Goal: Task Accomplishment & Management: Use online tool/utility

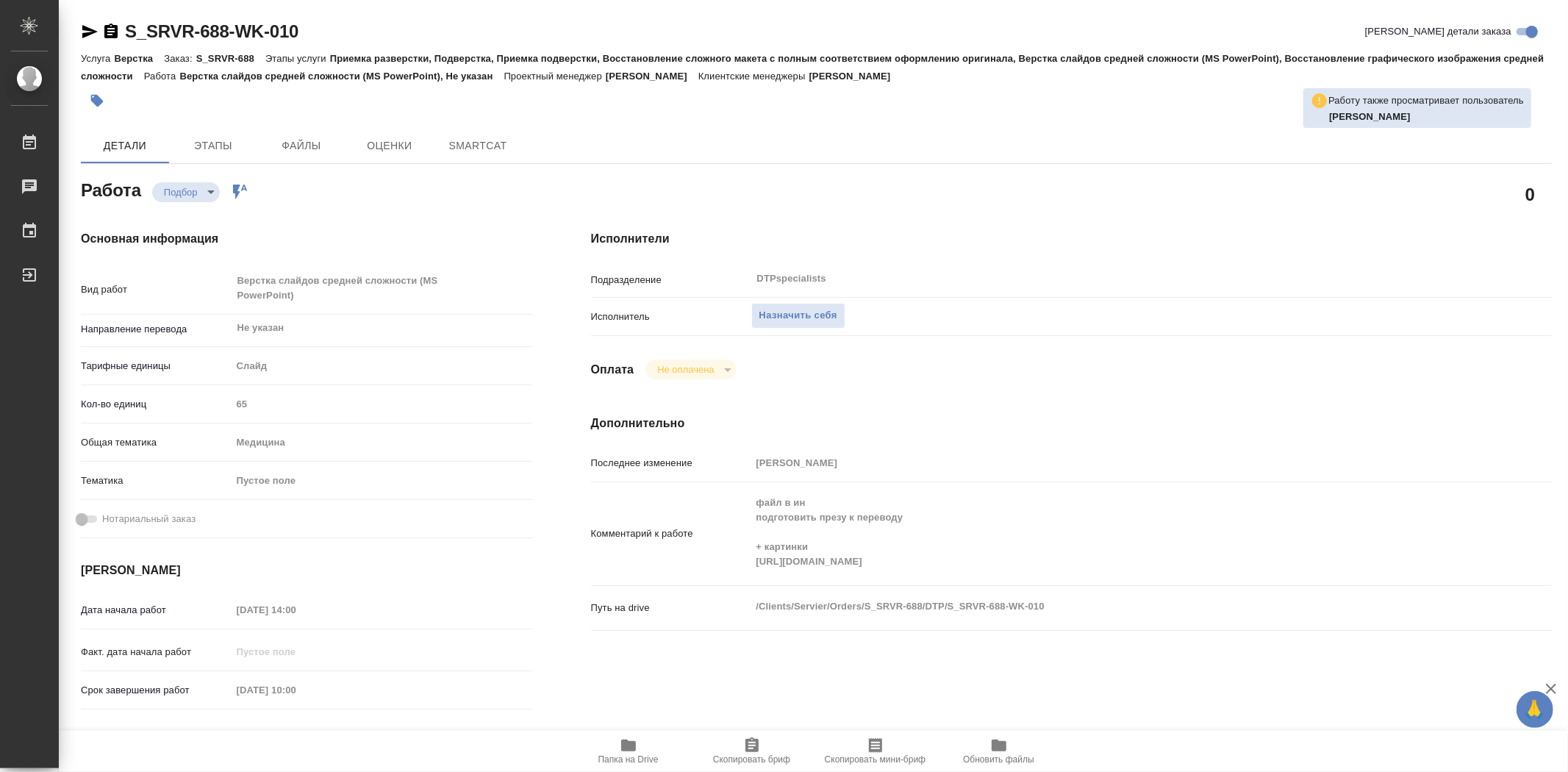
type textarea "x"
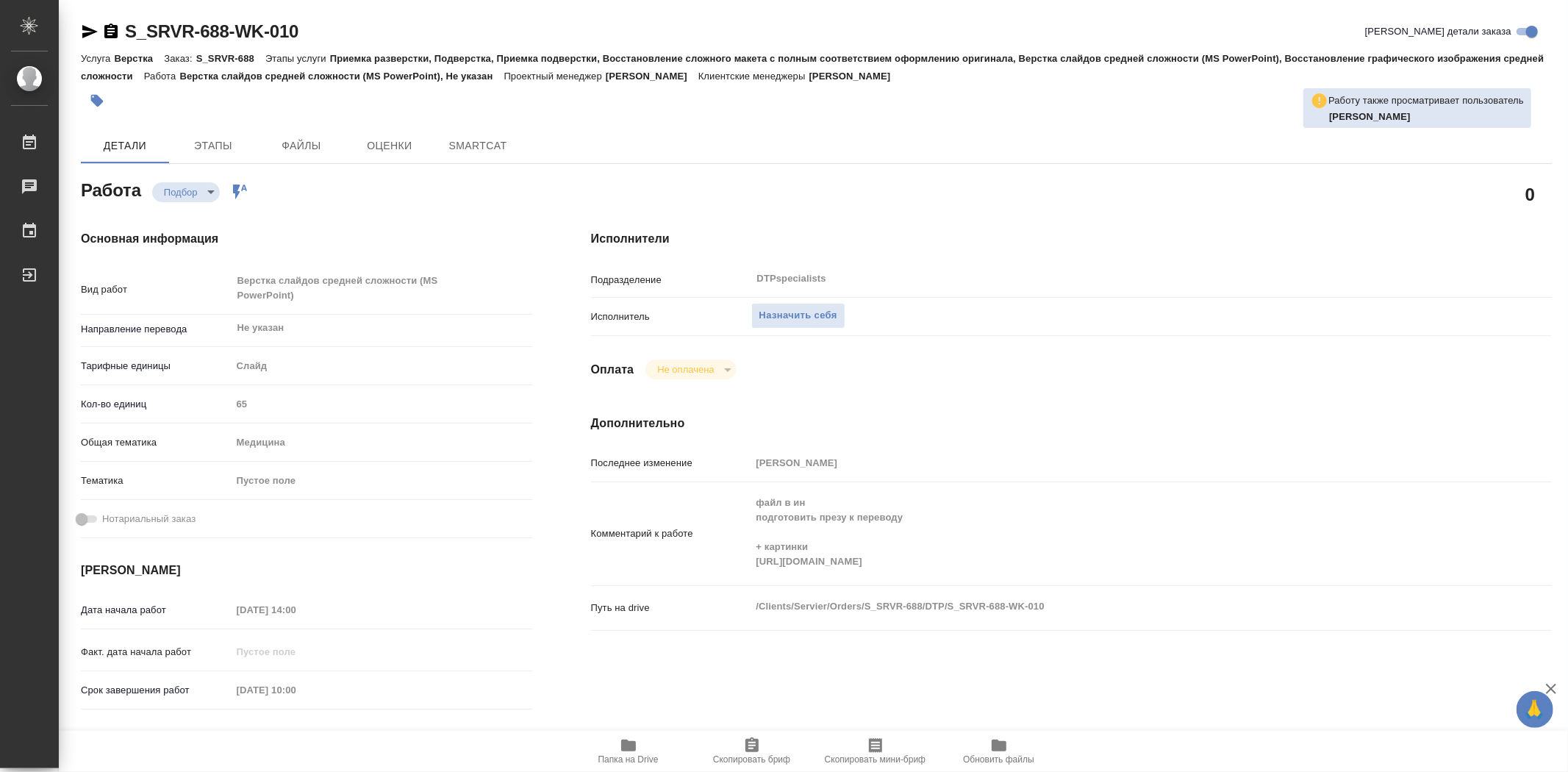
type textarea "x"
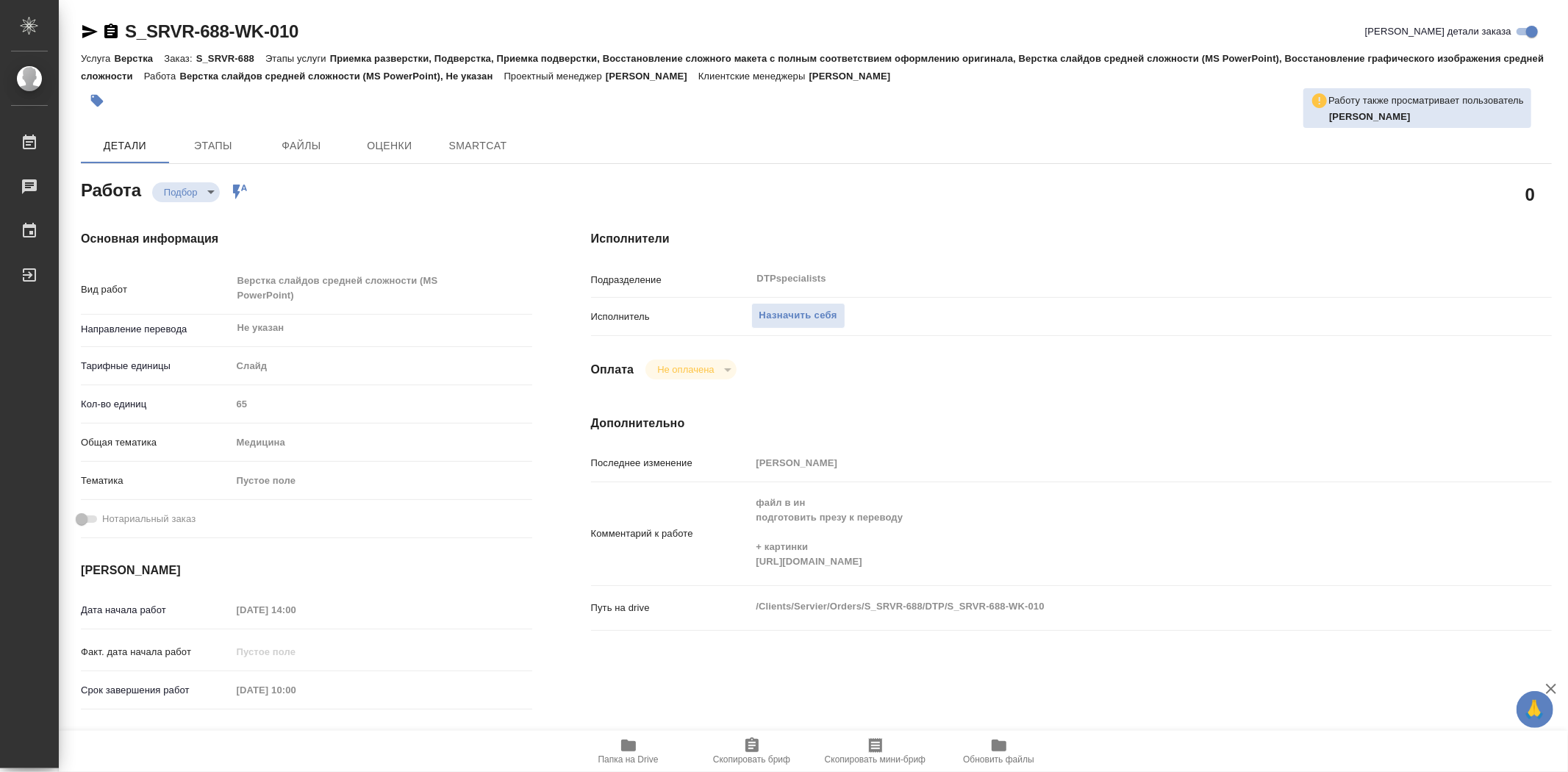
type textarea "x"
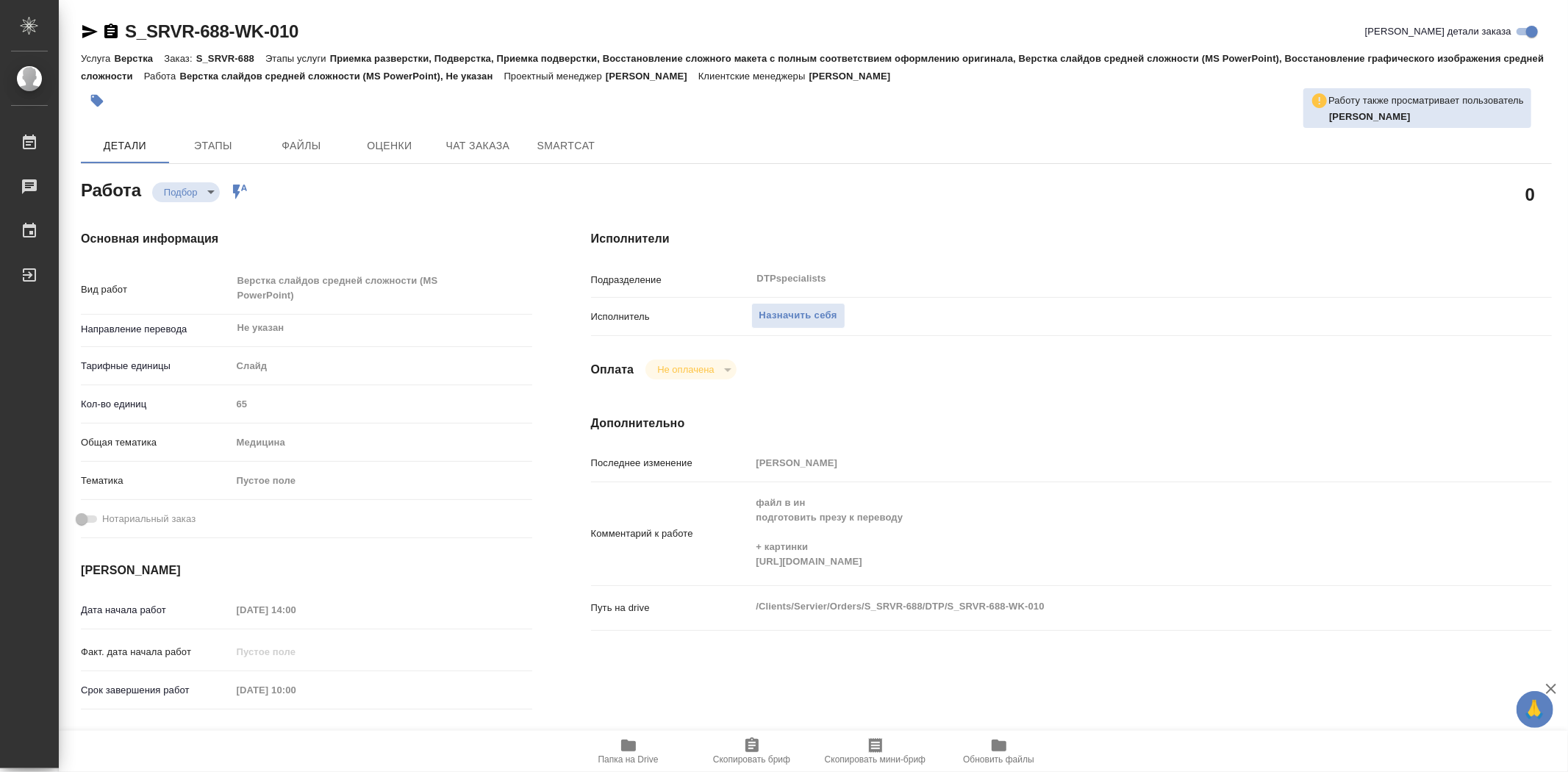
type textarea "x"
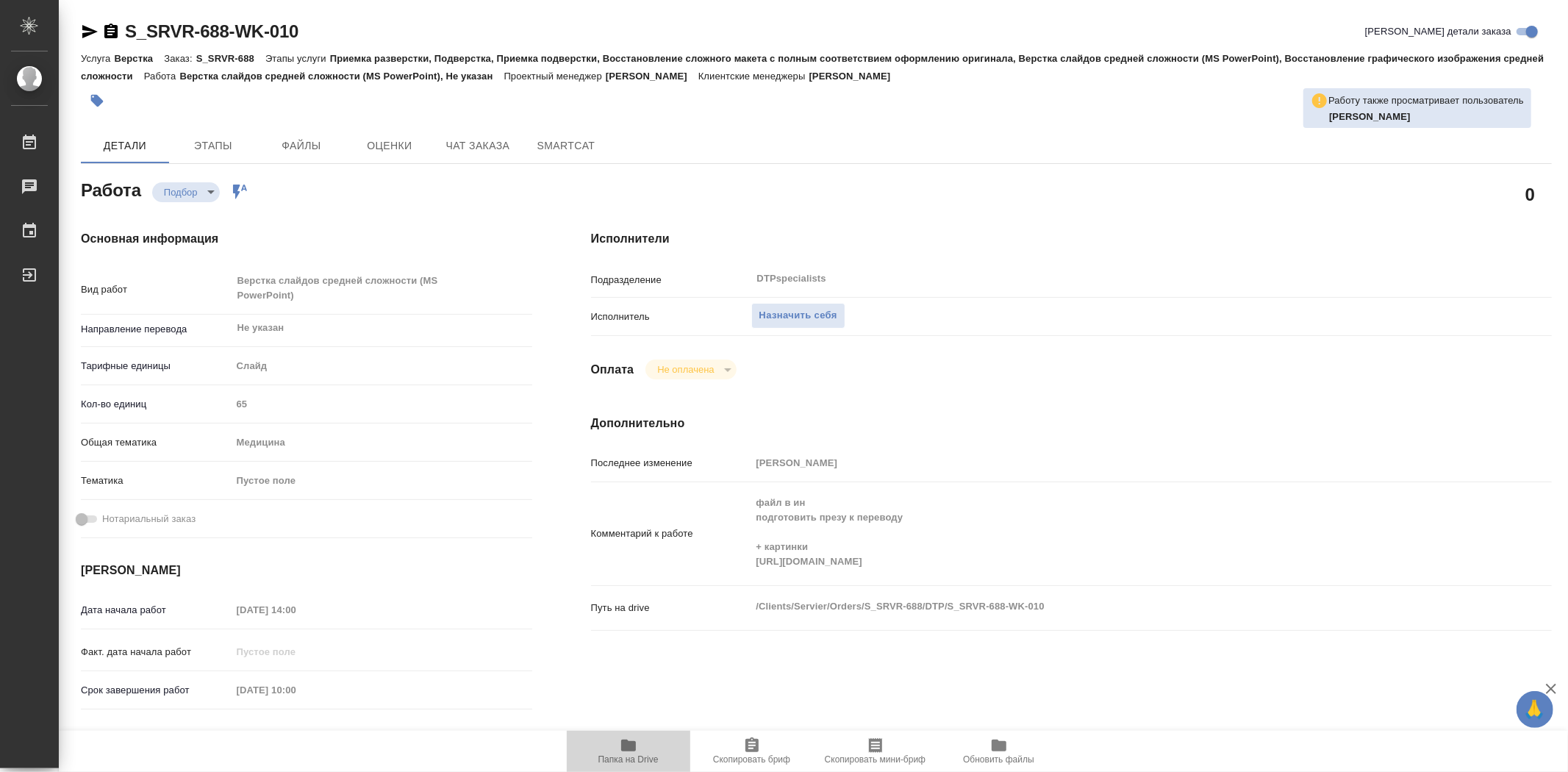
click at [644, 755] on span "Папка на Drive" at bounding box center [628, 760] width 60 height 11
type textarea "x"
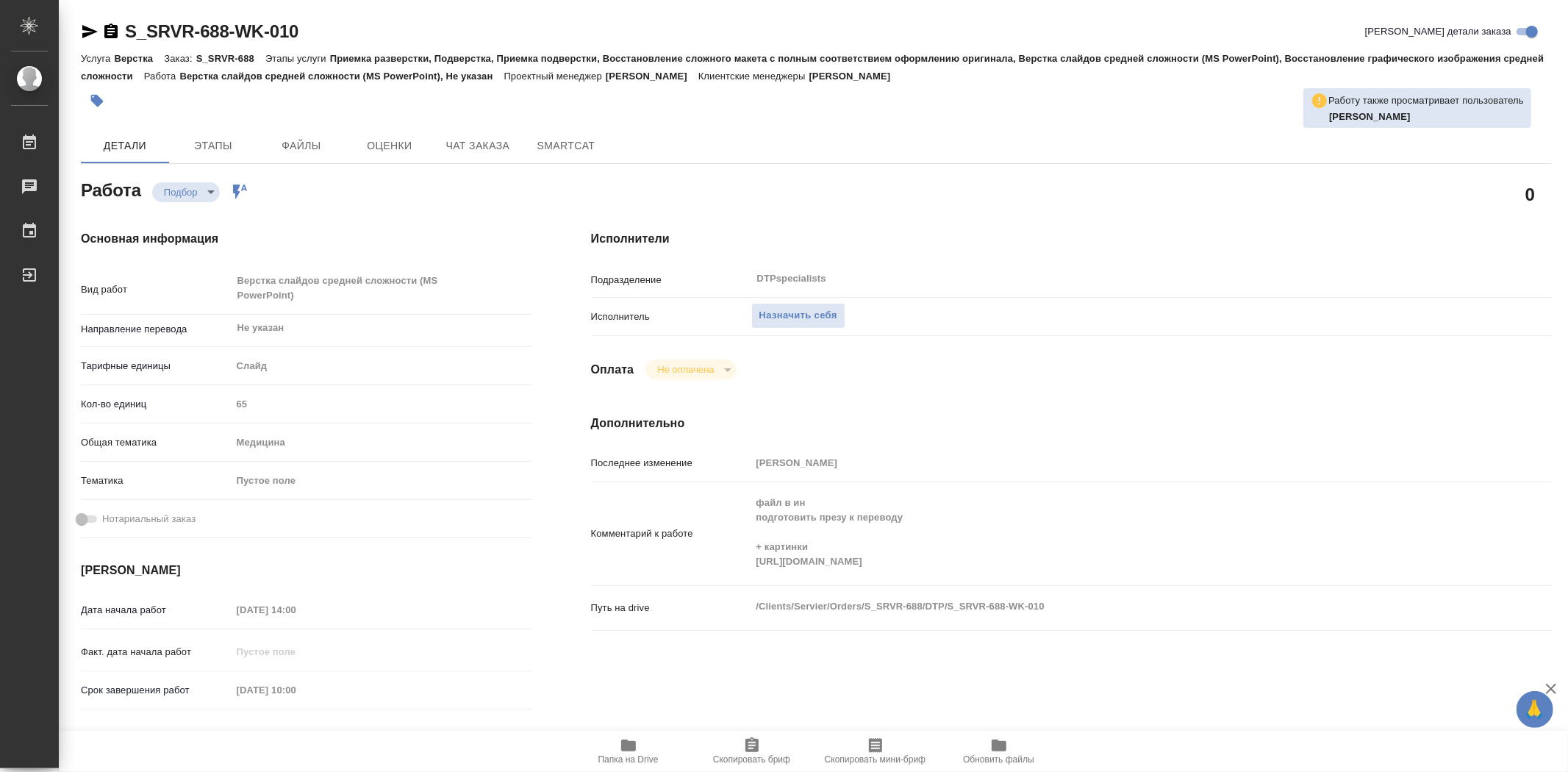
type textarea "x"
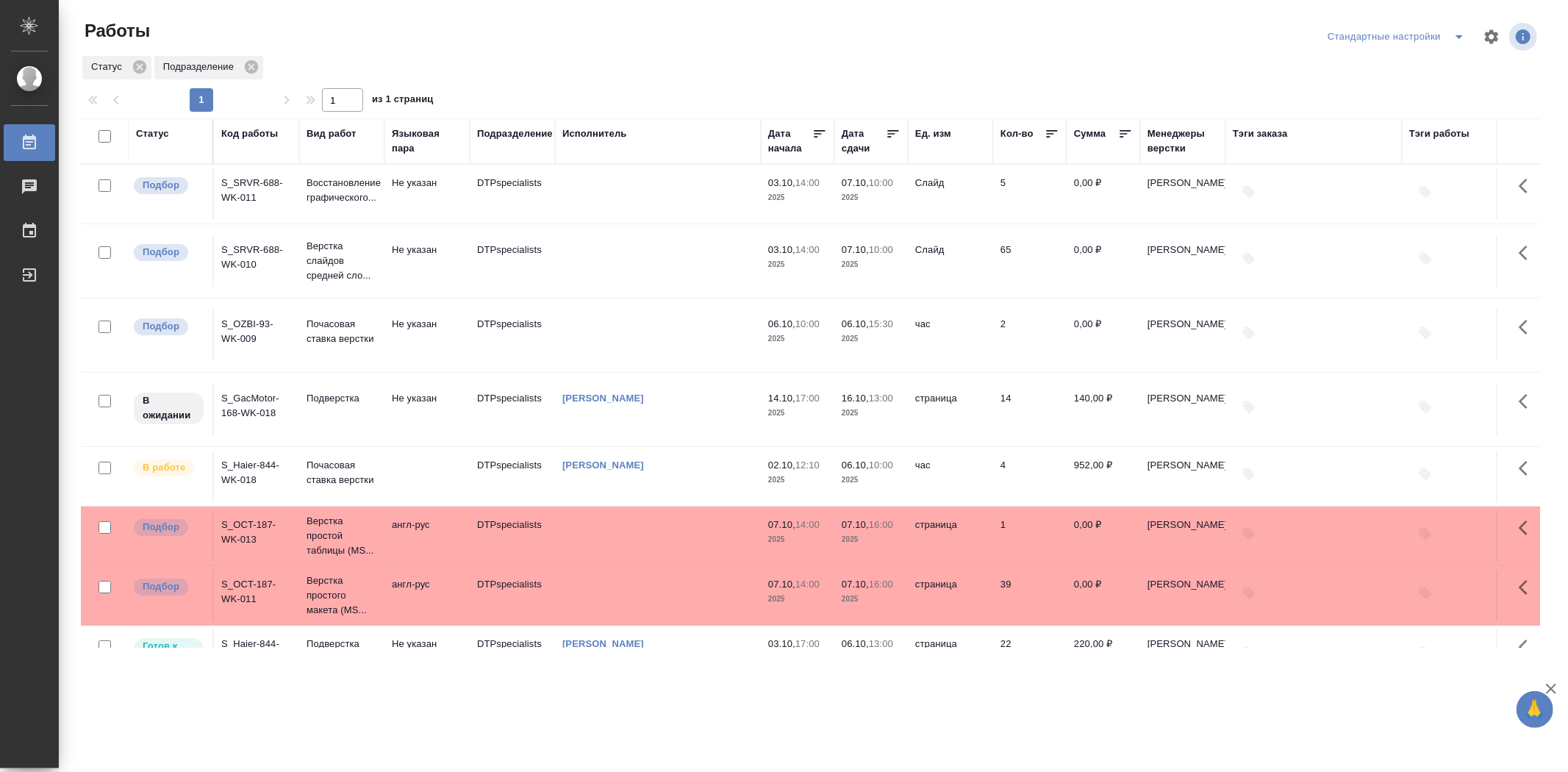
drag, startPoint x: 261, startPoint y: 480, endPoint x: 200, endPoint y: 471, distance: 61.7
click at [225, 472] on td "S_Haier-844-WK-018" at bounding box center [256, 476] width 85 height 51
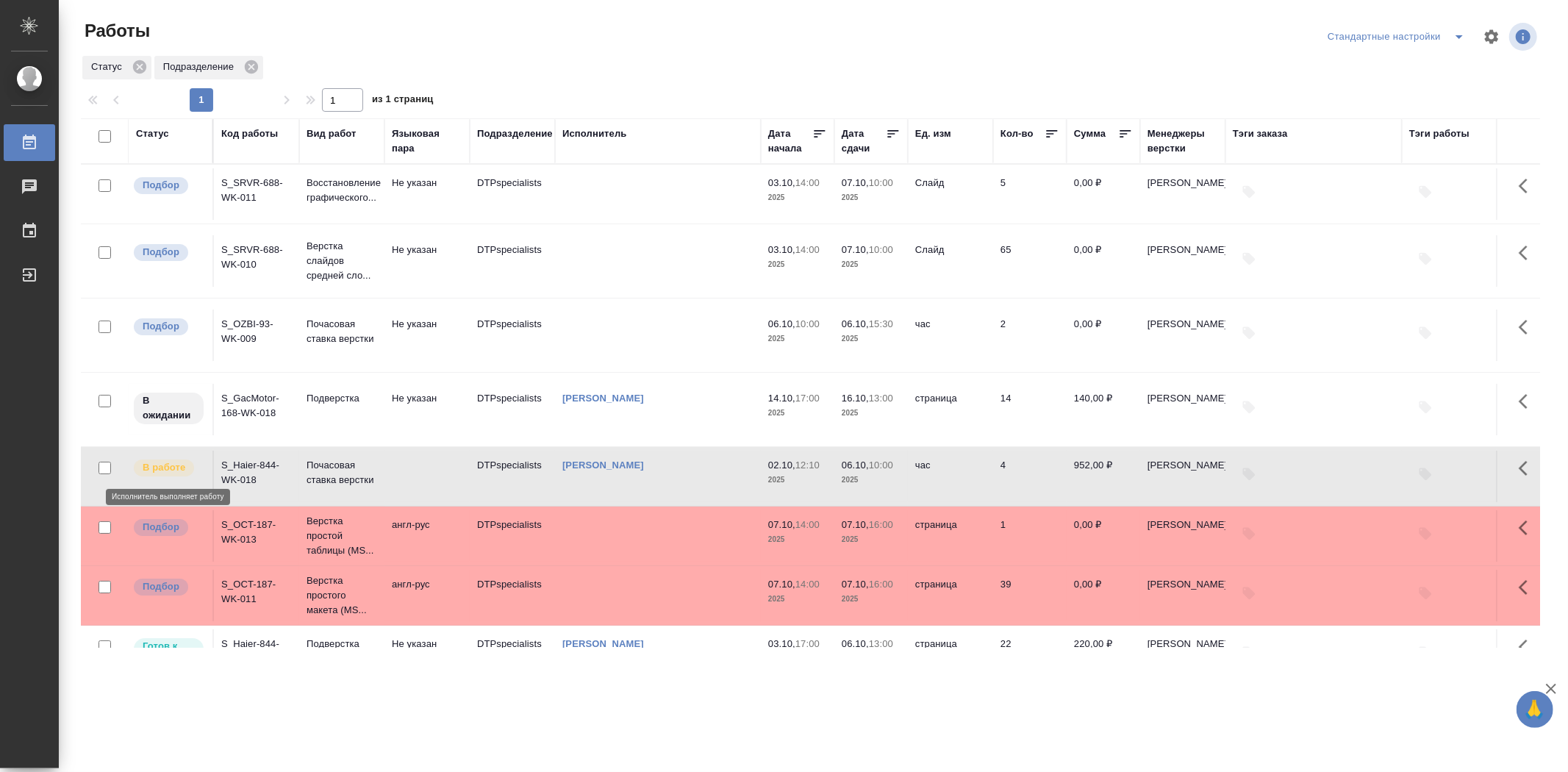
click at [179, 471] on p "В работе" at bounding box center [164, 468] width 43 height 15
click at [435, 467] on td at bounding box center [426, 476] width 85 height 51
click at [179, 468] on p "В работе" at bounding box center [164, 468] width 43 height 15
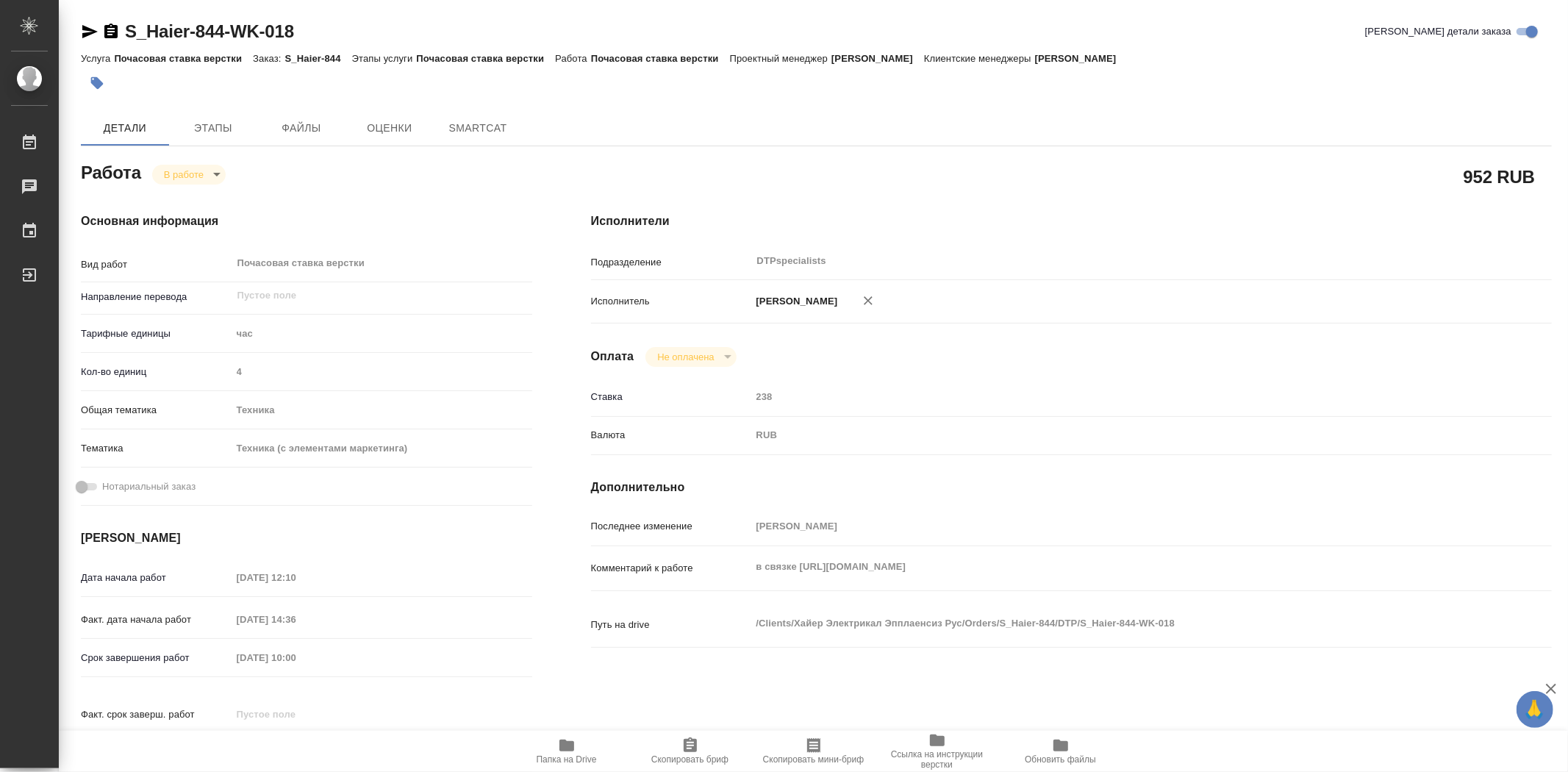
type textarea "x"
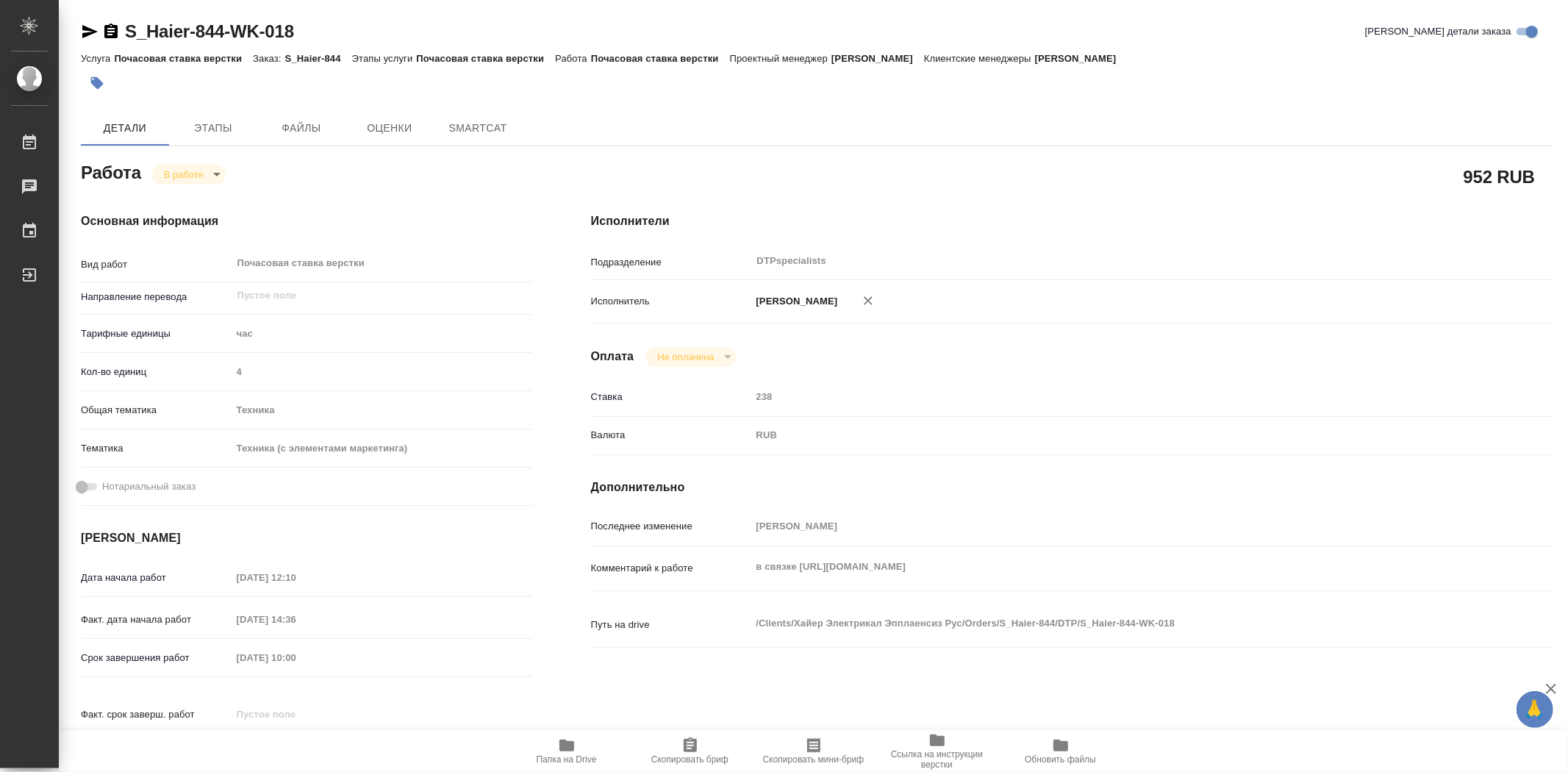
type textarea "x"
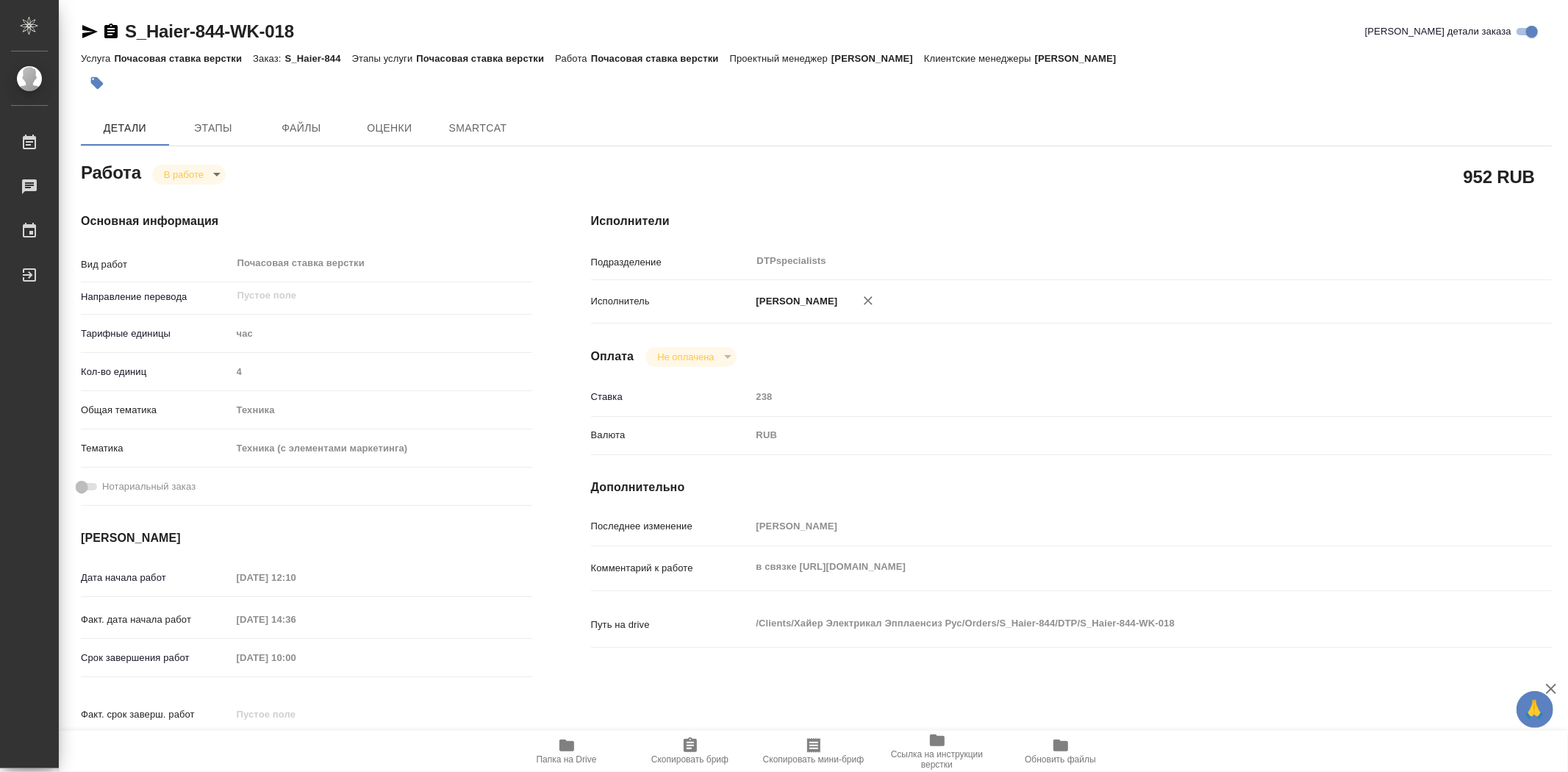
type textarea "x"
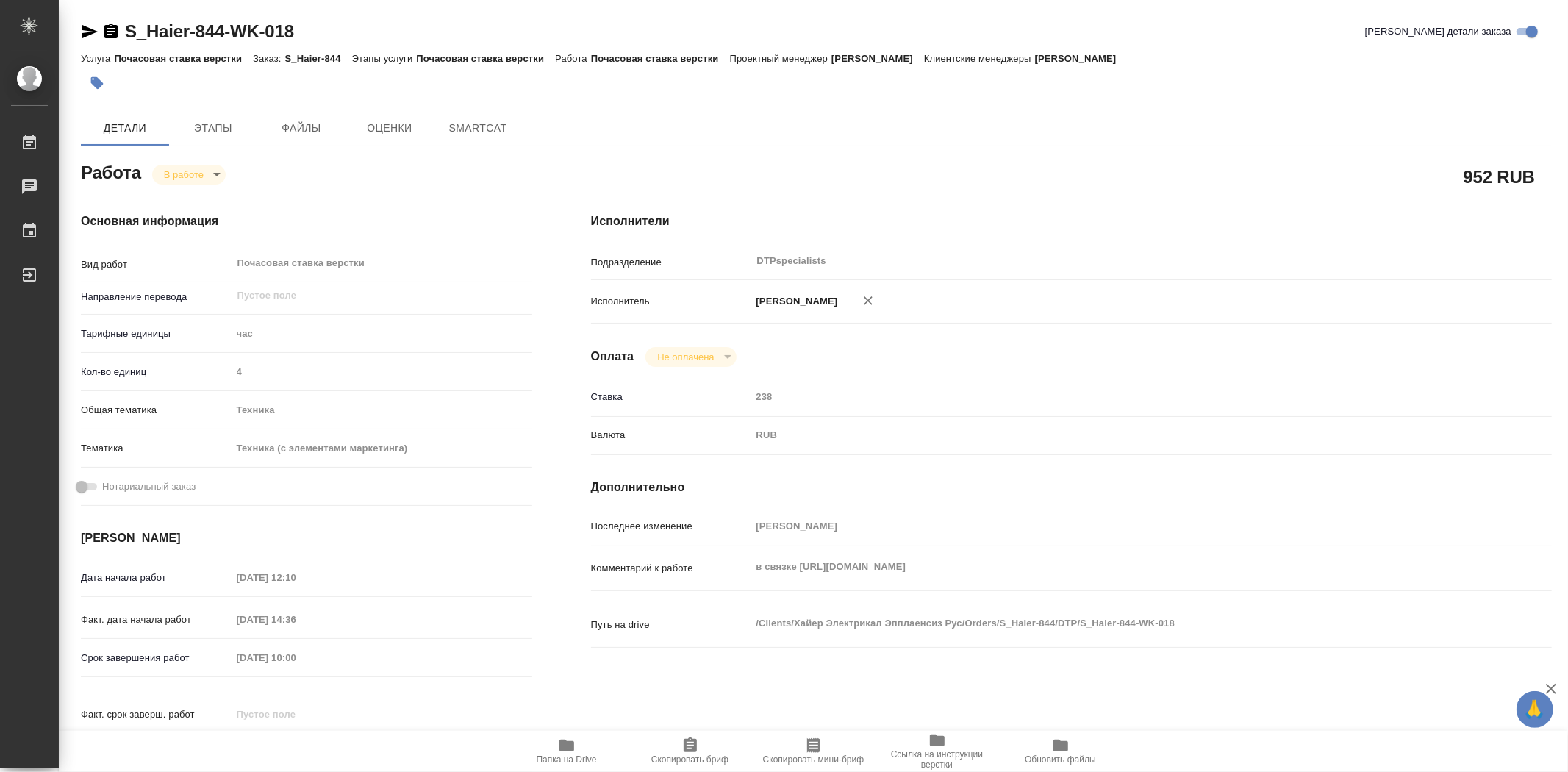
type textarea "x"
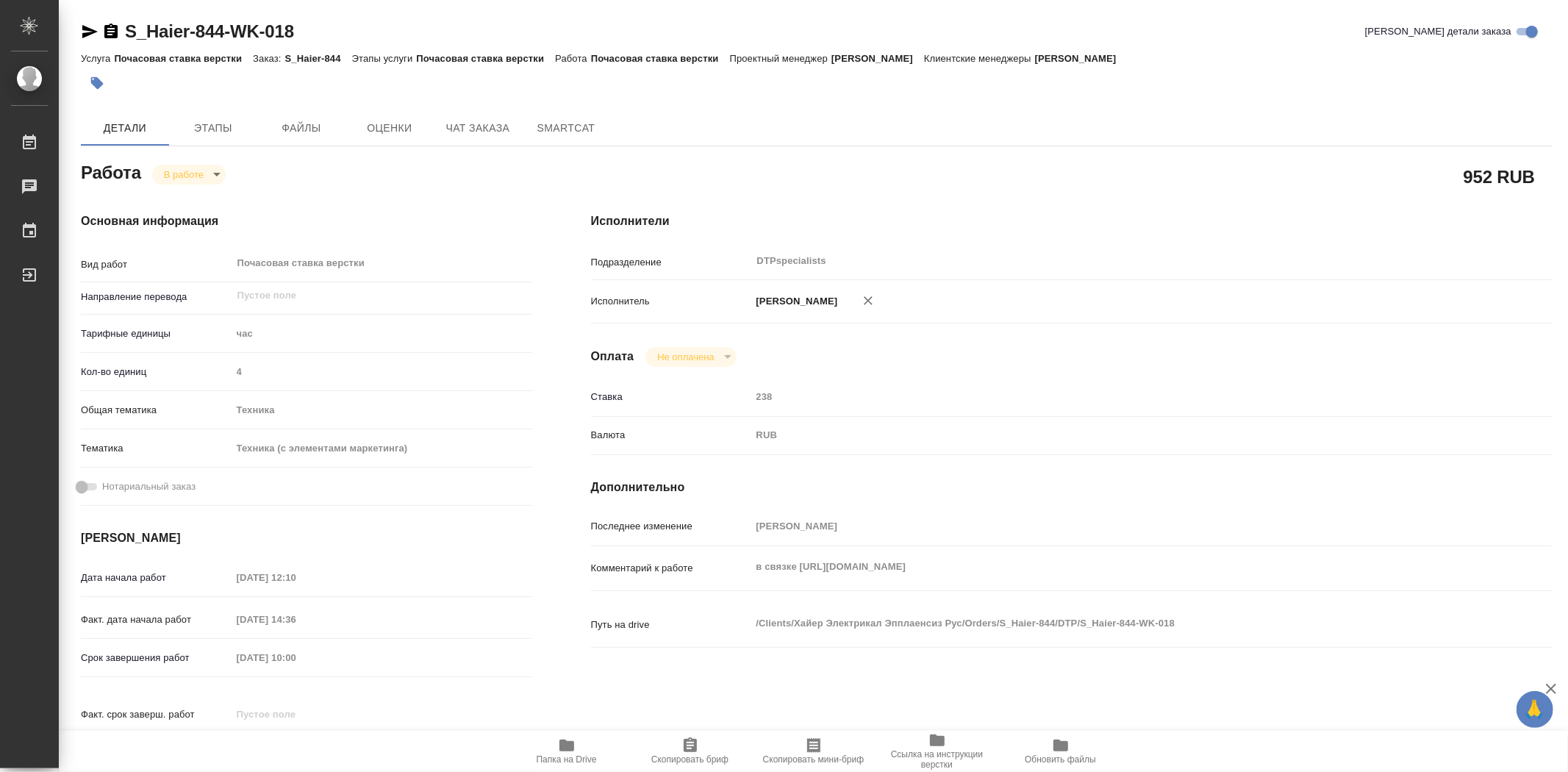
type textarea "x"
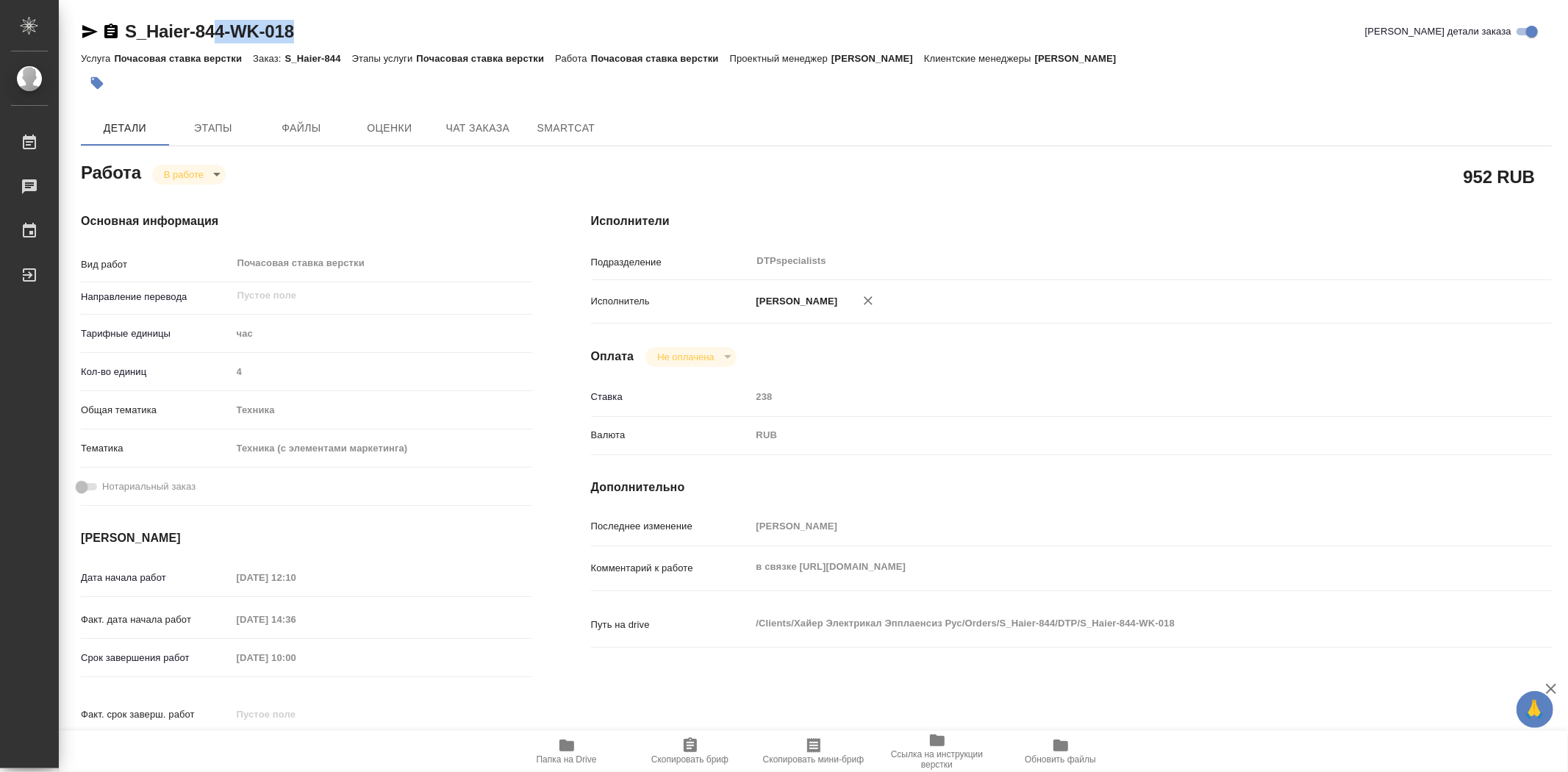
type textarea "x"
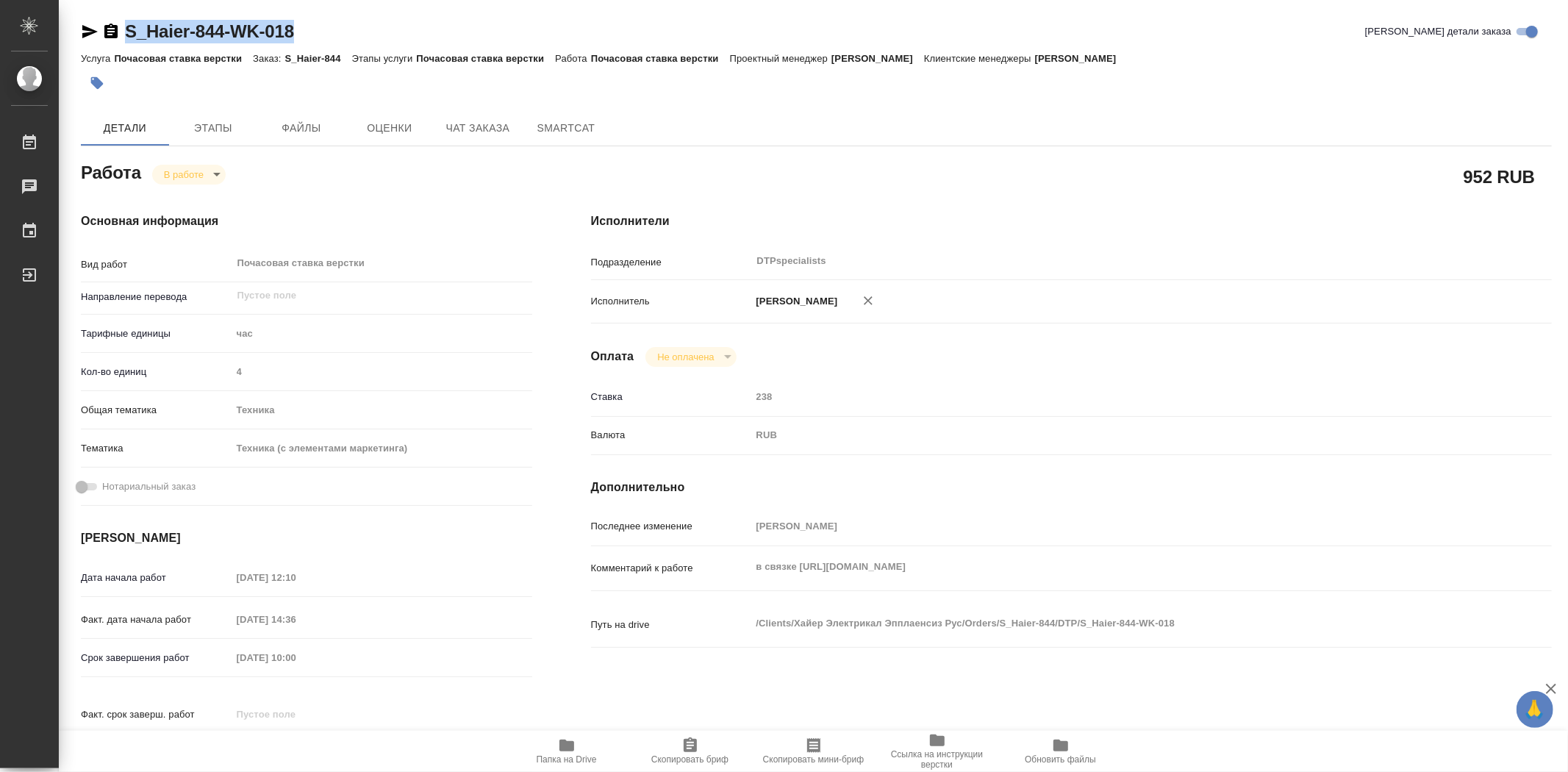
drag, startPoint x: 298, startPoint y: 30, endPoint x: 123, endPoint y: 25, distance: 175.1
click at [123, 25] on div "S_Haier-844-WK-018 Кратко детали заказа" at bounding box center [816, 31] width 1471 height 23
copy link "S_Haier-844-WK-018"
click at [582, 756] on span "Папка на Drive" at bounding box center [567, 760] width 60 height 11
